Goal: Transaction & Acquisition: Purchase product/service

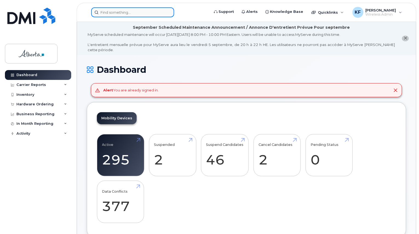
click at [136, 14] on input at bounding box center [132, 12] width 83 height 10
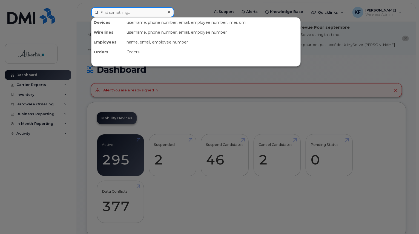
paste input "• Alexandra Oliver"
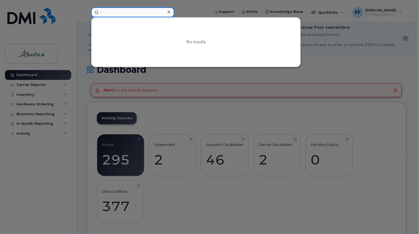
type input "•"
click at [36, 184] on div at bounding box center [209, 117] width 419 height 234
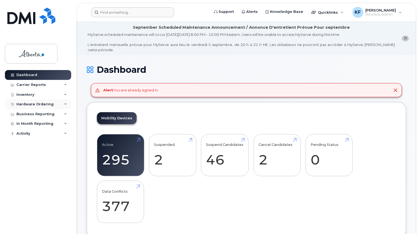
click at [38, 105] on div "Hardware Ordering" at bounding box center [34, 104] width 37 height 4
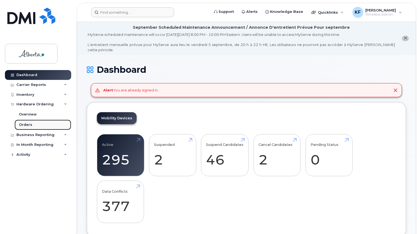
click at [29, 124] on div "Orders" at bounding box center [25, 124] width 13 height 5
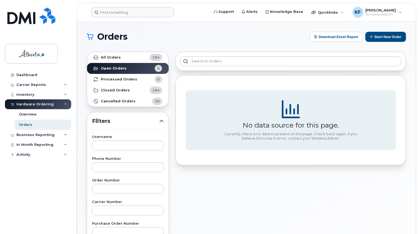
click at [31, 125] on div "Orders" at bounding box center [25, 124] width 13 height 5
click at [44, 104] on div "Hardware Ordering" at bounding box center [34, 104] width 37 height 4
click at [385, 37] on button "Start New Order" at bounding box center [385, 37] width 41 height 10
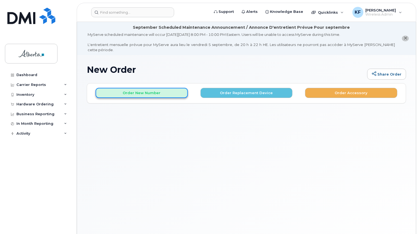
click at [153, 88] on button "Order New Number" at bounding box center [142, 93] width 92 height 10
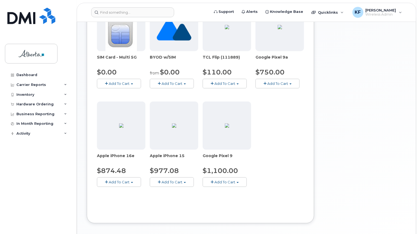
scroll to position [138, 0]
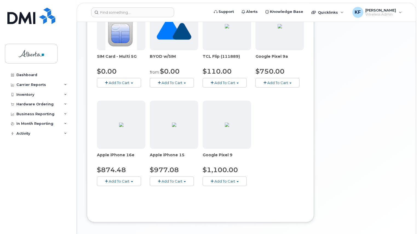
click at [164, 179] on span "Add To Cart" at bounding box center [172, 181] width 21 height 4
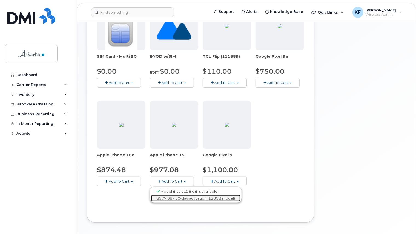
click at [171, 195] on link "$977.08 - 30-day activation (128GB model)" at bounding box center [195, 198] width 89 height 7
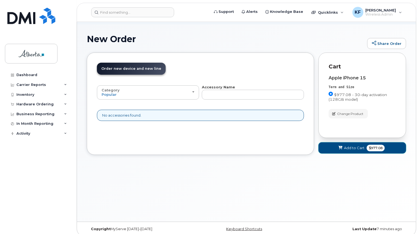
click at [375, 145] on span "$977.08" at bounding box center [376, 148] width 18 height 7
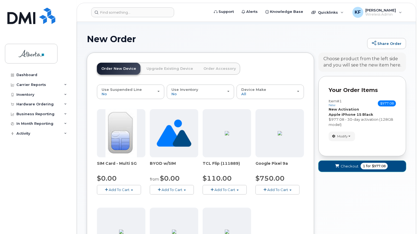
click at [378, 165] on button "Checkout 1 for $977.08" at bounding box center [362, 166] width 88 height 11
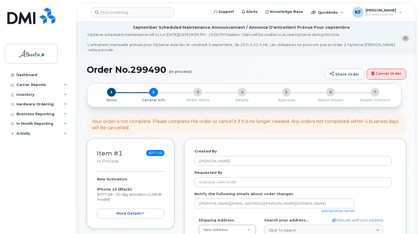
select select
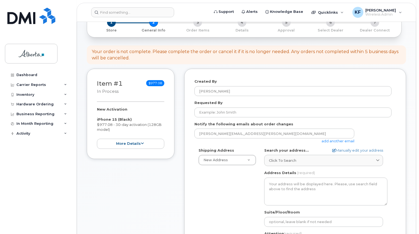
scroll to position [70, 0]
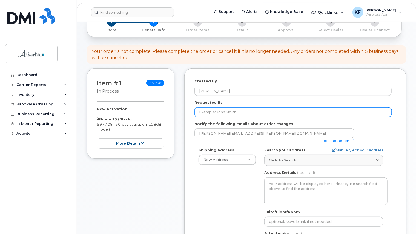
click at [273, 109] on input "Requested By" at bounding box center [292, 112] width 197 height 10
type input "[PERSON_NAME]"
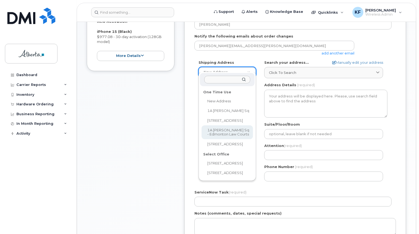
scroll to position [159, 0]
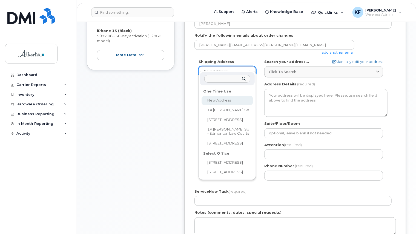
select select
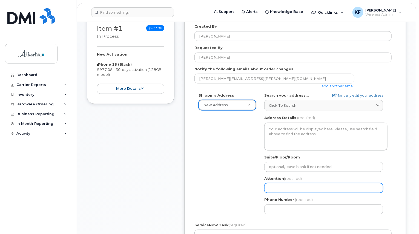
scroll to position [125, 0]
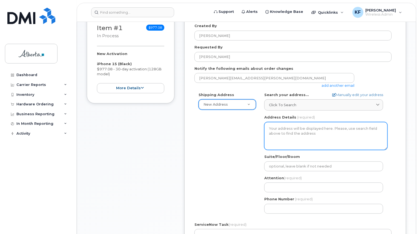
click at [277, 122] on textarea "Address Details" at bounding box center [325, 136] width 123 height 28
click at [294, 129] on textarea "Address Details" at bounding box center [325, 136] width 123 height 28
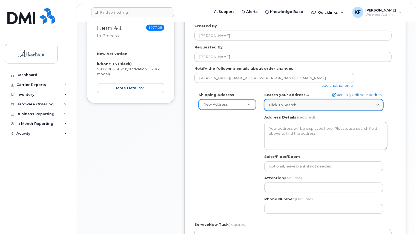
click at [281, 99] on link "Click to search" at bounding box center [323, 104] width 119 height 11
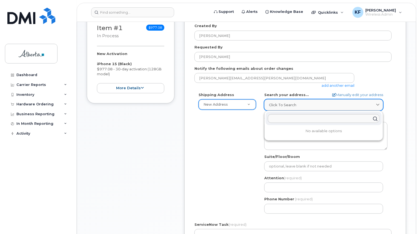
click at [281, 99] on link "Click to search" at bounding box center [323, 104] width 119 height 11
paste input "320 4 St S, Lethbridge, AB T1J 1Z8"
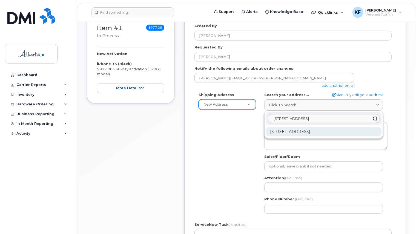
type input "320 4 St S, Lethbridge, AB T1J 1Z8"
click at [307, 128] on div "320 4 St S Lethbridge AB T1J 1Z8" at bounding box center [324, 131] width 116 height 9
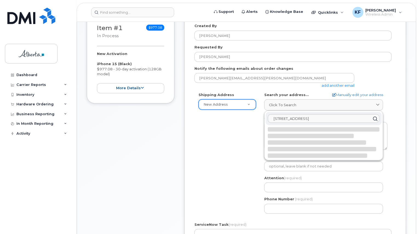
select select
type textarea "320 4 St S LETHBRIDGE AB T1J 1Z8 CANADA"
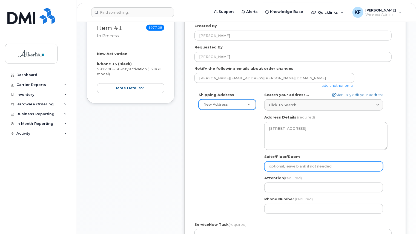
click at [294, 162] on input "Suite/Floor/Room" at bounding box center [323, 167] width 119 height 10
select select
type input "F"
select select
type input "Fl"
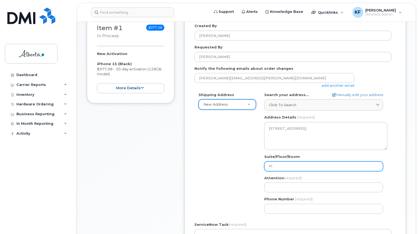
select select
type input "Flo"
select select
type input "Floo"
select select
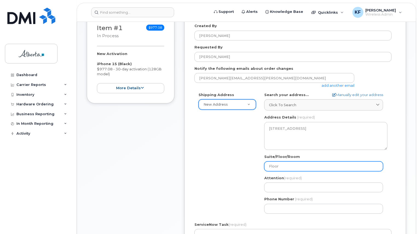
type input "Floor"
select select
type input "Floor 3"
click at [148, 180] on div "Item #1 in process $977.08 New Activation iPhone 15 (Black) $977.08 - 30-day ac…" at bounding box center [131, 174] width 88 height 322
click at [150, 177] on div "Item #1 in process $977.08 New Activation iPhone 15 (Black) $977.08 - 30-day ac…" at bounding box center [131, 174] width 88 height 322
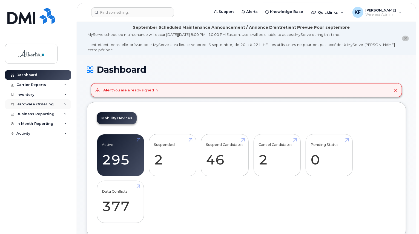
click at [33, 102] on div "Hardware Ordering" at bounding box center [34, 104] width 37 height 4
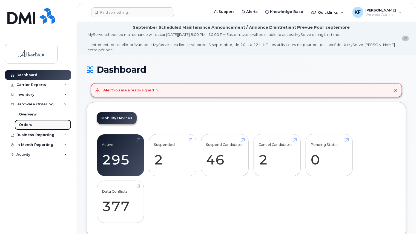
click at [30, 123] on div "Orders" at bounding box center [25, 124] width 13 height 5
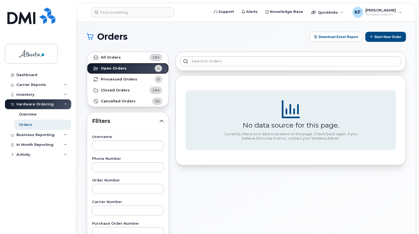
click at [145, 72] on link "Open Orders 0" at bounding box center [128, 68] width 82 height 11
click at [389, 38] on button "Start New Order" at bounding box center [385, 37] width 41 height 10
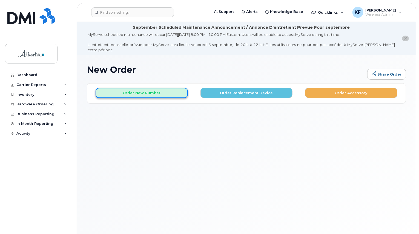
click at [158, 88] on button "Order New Number" at bounding box center [142, 93] width 92 height 10
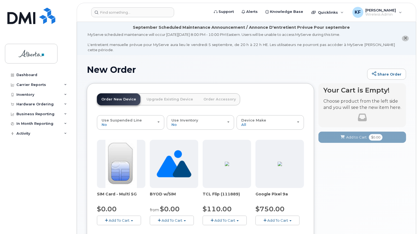
scroll to position [156, 0]
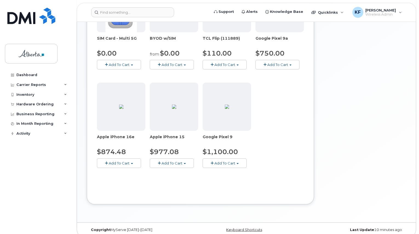
click at [179, 161] on span "Add To Cart" at bounding box center [172, 163] width 21 height 4
click at [183, 178] on ul "Model Black 128 GB is available $977.08 - 30-day activation (128GB model)" at bounding box center [196, 177] width 92 height 16
click at [177, 161] on span "Add To Cart" at bounding box center [172, 163] width 21 height 4
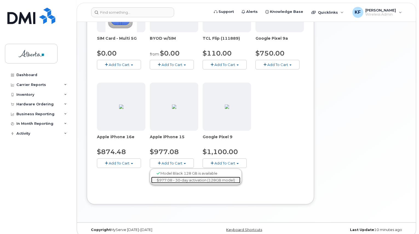
click at [177, 177] on link "$977.08 - 30-day activation (128GB model)" at bounding box center [195, 180] width 89 height 7
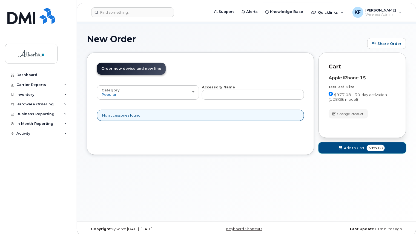
click at [378, 145] on span "$977.08" at bounding box center [376, 148] width 18 height 7
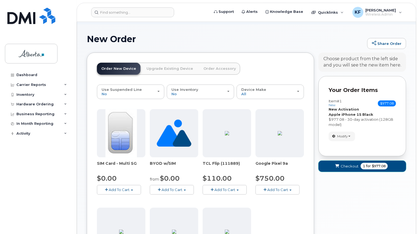
click at [374, 164] on span "$977.08" at bounding box center [379, 166] width 14 height 5
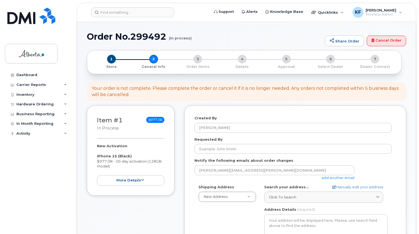
select select
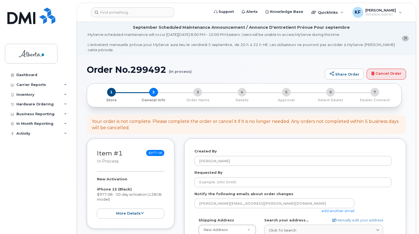
click at [294, 149] on div "Created By [PERSON_NAME]" at bounding box center [295, 157] width 202 height 17
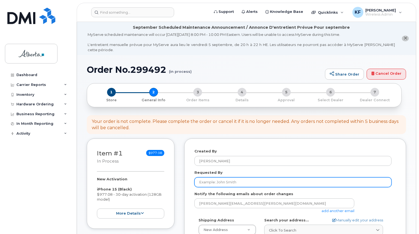
click at [287, 179] on input "Requested By" at bounding box center [292, 182] width 197 height 10
type input "[PERSON_NAME]"
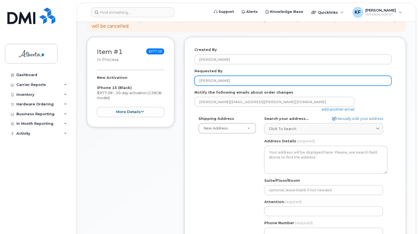
scroll to position [102, 0]
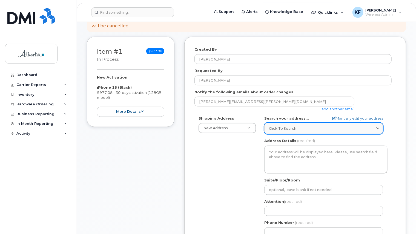
click at [278, 123] on link "Click to search" at bounding box center [323, 128] width 119 height 11
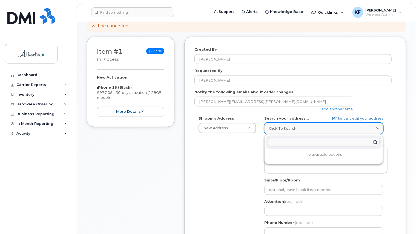
click at [278, 123] on link "Click to search" at bounding box center [323, 128] width 119 height 11
paste input "[STREET_ADDRESS]"
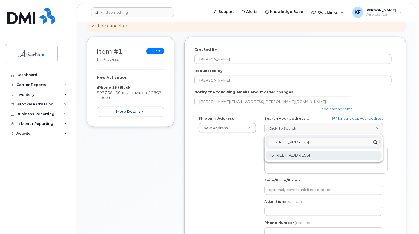
type input "320 4 St S, Lethbridge, AB T1J 1Z8"
click at [292, 152] on div "320 4 St S Lethbridge AB T1J 1Z8" at bounding box center [324, 155] width 116 height 9
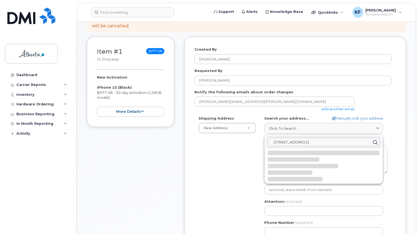
select select
type textarea "320 4 St S LETHBRIDGE AB T1J 1Z8 CANADA"
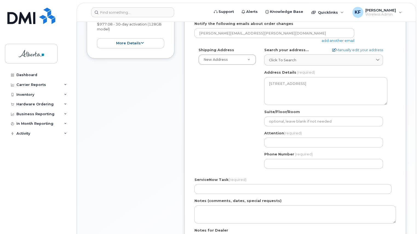
scroll to position [171, 0]
click at [284, 137] on input "Attention (required)" at bounding box center [323, 142] width 119 height 10
select select
type input "L"
select select
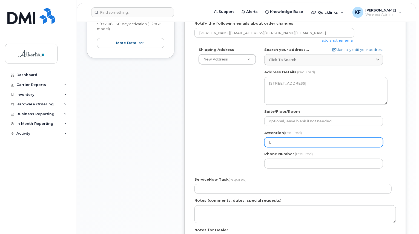
type input "Le"
select select
type input "Les"
select select
type input "Lesl"
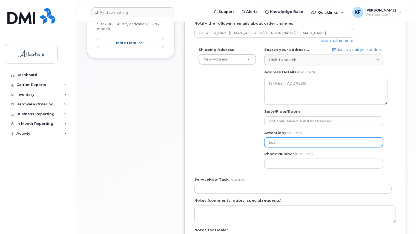
select select
type input "Lesli"
select select
type input "Leslie"
select select
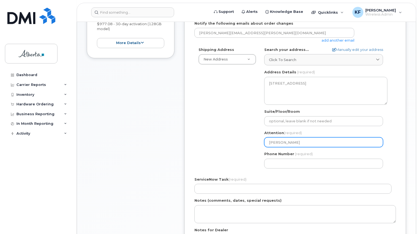
type input "Leslie V"
select select
type input "Leslie Va"
select select
type input "Leslie Van"
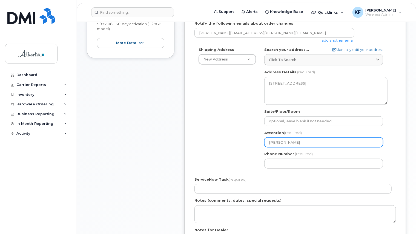
select select
type input "Leslie Van Z"
select select
type input "Leslie Van Zw"
select select
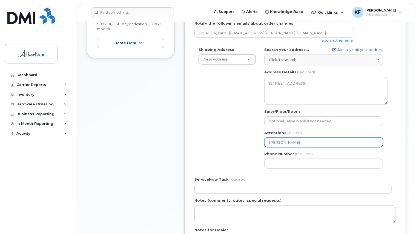
type input "Leslie Van Zwo"
select select
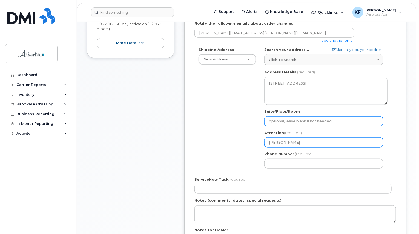
type input "[PERSON_NAME]"
click at [289, 117] on input "Suite/Floor/Room" at bounding box center [323, 121] width 119 height 10
select select
type input "J"
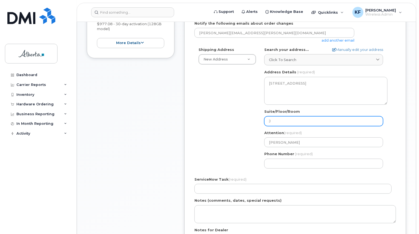
select select
type input "Ju"
select select
type input "Jus"
select select
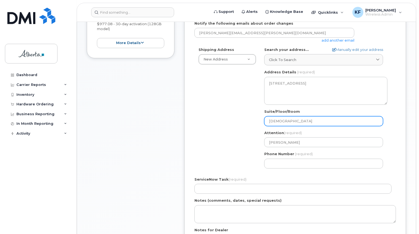
type input "Juso"
select select
type input "Jusoc"
select select
type input "Jusoce"
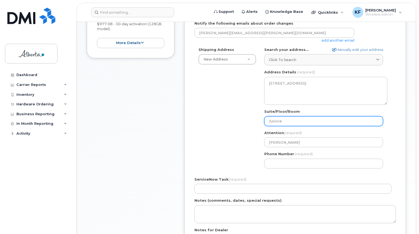
select select
type input "Jusoc"
select select
type input "Juso"
select select
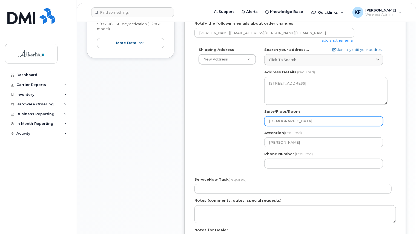
type input "Jus"
select select
type input "Just"
select select
type input "Justi"
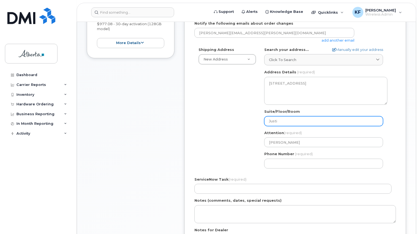
select select
type input "Justic"
select select
type input "Justice"
select select
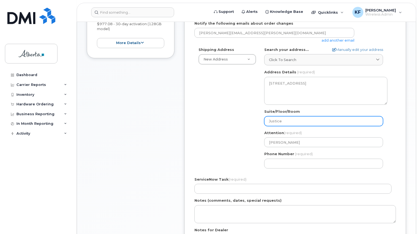
type input "Justice h"
select select
type input "Justice ha"
select select
type input "Justice ham"
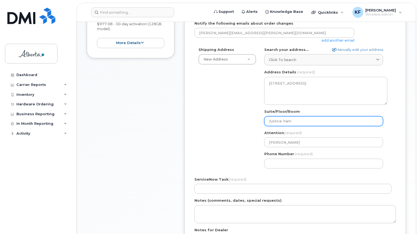
select select
type input "Justice hamb"
select select
type input "Justice hambe"
select select
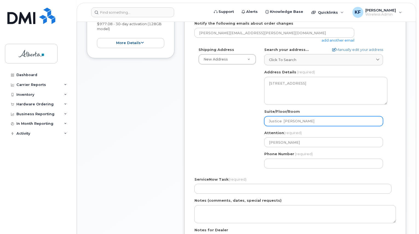
type input "Justice hamber"
select select
type input "Justice hambers"
click at [284, 116] on input "Justice hambers" at bounding box center [323, 121] width 119 height 10
select select
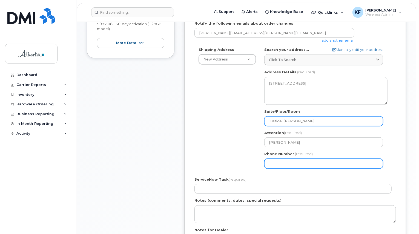
type input "Justice Chambers"
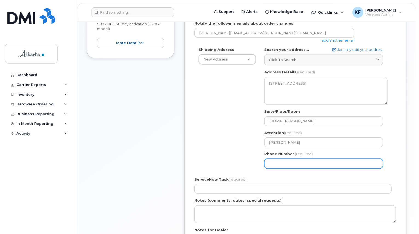
click at [279, 161] on input "Phone Number" at bounding box center [323, 164] width 119 height 10
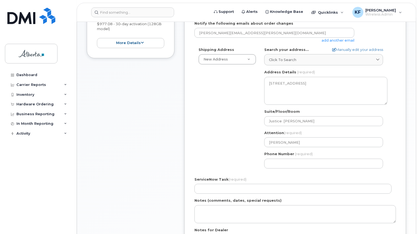
click at [133, 199] on div "Item #1 in process $977.08 New Activation iPhone 15 (Black) $977.08 - 30-day ac…" at bounding box center [131, 129] width 88 height 322
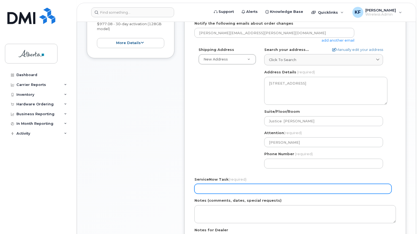
click at [297, 187] on input "ServiceNow Task (required)" at bounding box center [292, 189] width 197 height 10
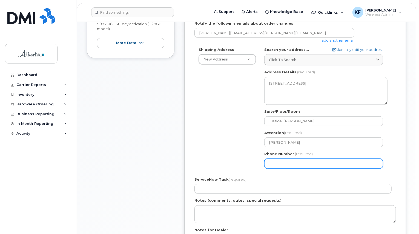
click at [294, 159] on input "Phone Number" at bounding box center [323, 164] width 119 height 10
click at [214, 165] on div "Shipping Address New Address New Address 1A Sir Winston Churchill Sq 4909 48 Av…" at bounding box center [292, 110] width 197 height 126
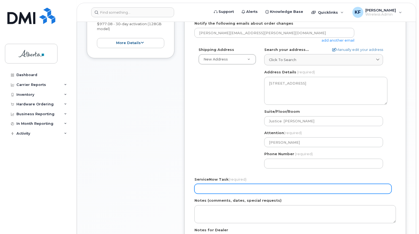
click at [218, 185] on input "ServiceNow Task (required)" at bounding box center [292, 189] width 197 height 10
type input "New phone and number - courts secured"
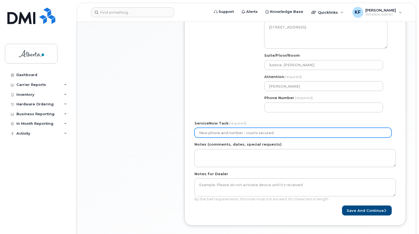
scroll to position [229, 0]
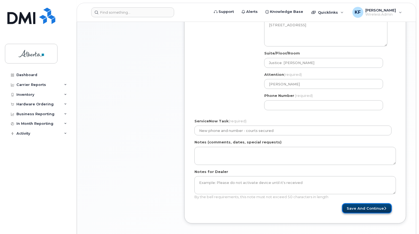
click at [364, 204] on button "Save and Continue" at bounding box center [367, 208] width 50 height 10
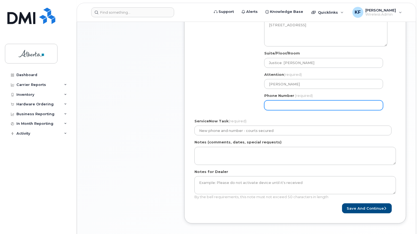
click at [280, 101] on input "Phone Number" at bounding box center [323, 106] width 119 height 10
select select
type input "5875805453"
click at [360, 210] on div "Created By Krystle Fuller Requested By Ashley Perry Notify the following emails…" at bounding box center [295, 67] width 222 height 314
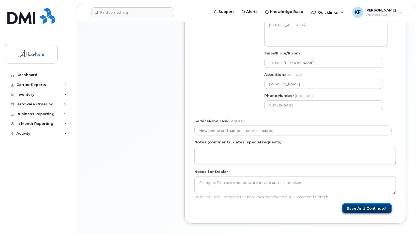
click at [361, 206] on button "Save and Continue" at bounding box center [367, 208] width 50 height 10
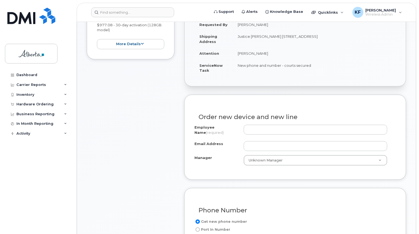
scroll to position [182, 0]
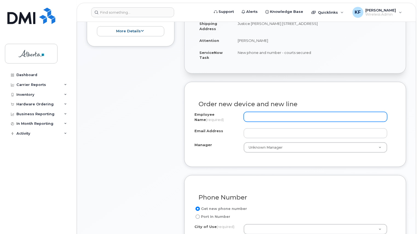
click at [271, 112] on input "Employee Name (required)" at bounding box center [315, 117] width 143 height 10
paste input "• [PERSON_NAME]"
click at [257, 112] on input "• [PERSON_NAME]" at bounding box center [315, 117] width 143 height 10
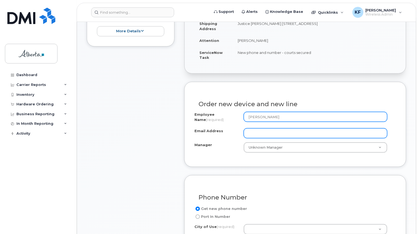
type input "[PERSON_NAME]"
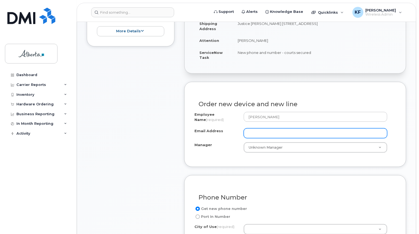
click at [275, 128] on input "Email Address" at bounding box center [315, 133] width 143 height 10
paste input "• Alexandra Oliver"
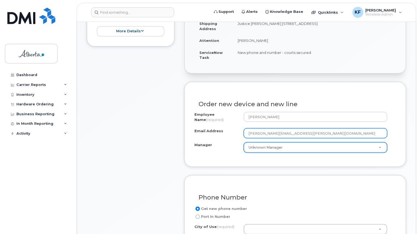
type input "[PERSON_NAME][EMAIL_ADDRESS][PERSON_NAME][DOMAIN_NAME]"
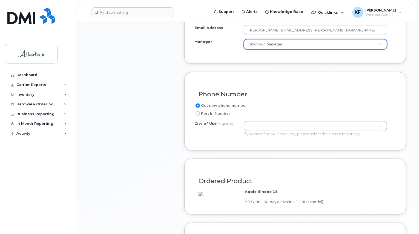
scroll to position [286, 0]
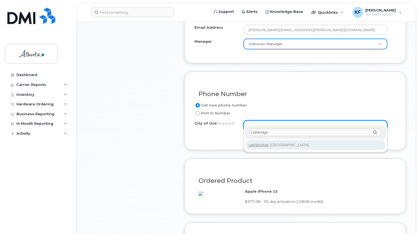
type input "Lethbridge"
type input "327"
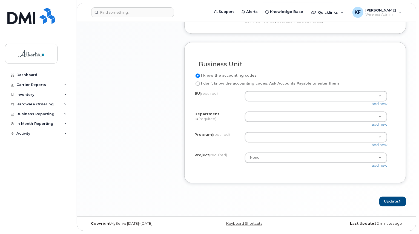
scroll to position [470, 0]
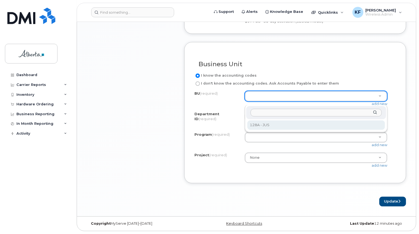
select select "128A"
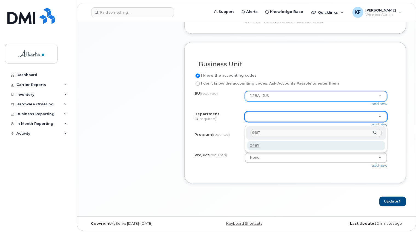
type input "0487"
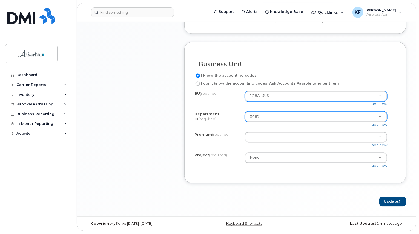
click at [258, 132] on div "BU (required) 128A - JUS 128A - JUS add new Department ID (required) 0487 0487 …" at bounding box center [295, 132] width 202 height 82
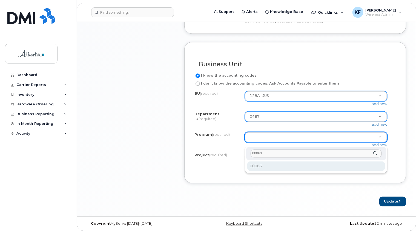
type input "00063"
select select "00063"
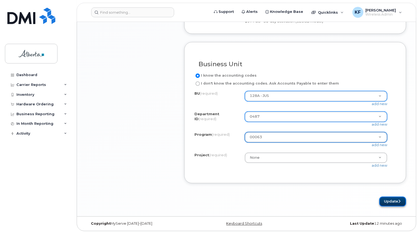
click at [395, 205] on button "Update" at bounding box center [392, 202] width 27 height 10
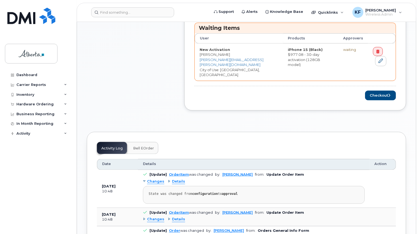
scroll to position [295, 0]
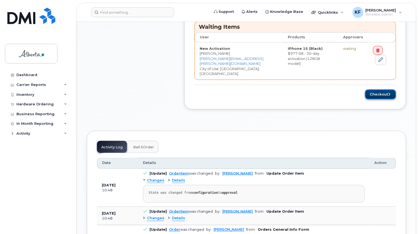
click at [379, 90] on button "Checkout" at bounding box center [380, 95] width 31 height 10
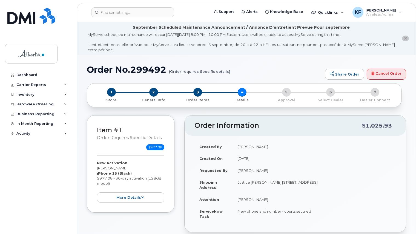
select select
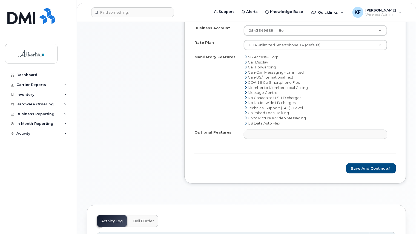
scroll to position [296, 0]
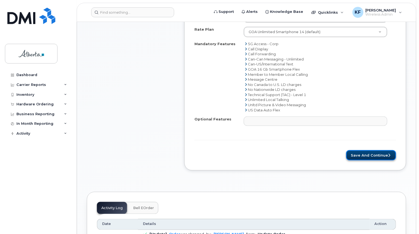
click at [378, 151] on button "Save and Continue" at bounding box center [371, 155] width 50 height 10
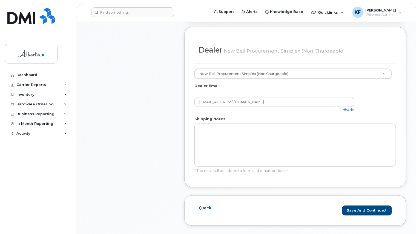
scroll to position [346, 0]
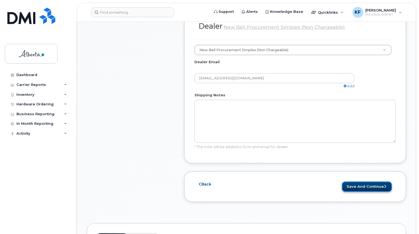
click at [378, 182] on button "Save and Continue" at bounding box center [367, 187] width 50 height 10
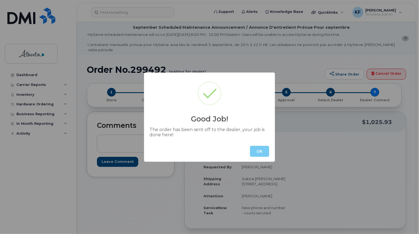
click at [259, 154] on button "OK" at bounding box center [259, 151] width 19 height 11
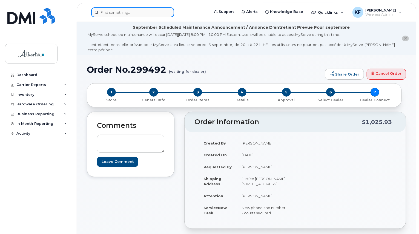
click at [118, 15] on input at bounding box center [132, 12] width 83 height 10
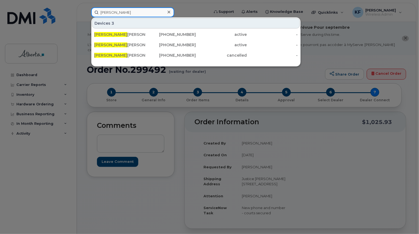
type input "[PERSON_NAME]"
click at [189, 15] on div at bounding box center [209, 117] width 419 height 234
